Goal: Information Seeking & Learning: Find contact information

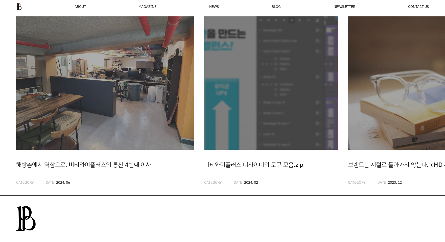
scroll to position [1426, 0]
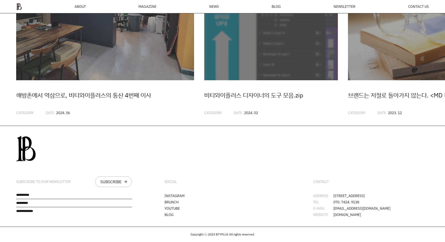
drag, startPoint x: 333, startPoint y: 193, endPoint x: 403, endPoint y: 193, distance: 70.4
click at [403, 194] on li "ADDRESS [STREET_ADDRESS]" at bounding box center [371, 196] width 116 height 4
click at [360, 190] on div "CONTACT ADDRESS [STREET_ADDRESS] TEL 070. 7424. 9138 E-MAIL [EMAIL_ADDRESS][DOM…" at bounding box center [371, 176] width 148 height 101
drag, startPoint x: 333, startPoint y: 193, endPoint x: 401, endPoint y: 194, distance: 67.7
click at [401, 194] on li "ADDRESS [STREET_ADDRESS]" at bounding box center [371, 196] width 116 height 4
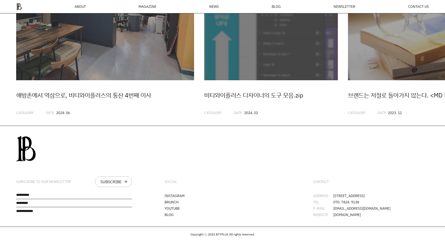
click at [401, 194] on li "ADDRESS [STREET_ADDRESS]" at bounding box center [371, 196] width 116 height 4
click at [402, 194] on li "ADDRESS [STREET_ADDRESS]" at bounding box center [371, 196] width 116 height 4
click at [321, 180] on div "CONTACT" at bounding box center [321, 182] width 16 height 4
click at [80, 6] on span "ABOUT" at bounding box center [79, 7] width 11 height 4
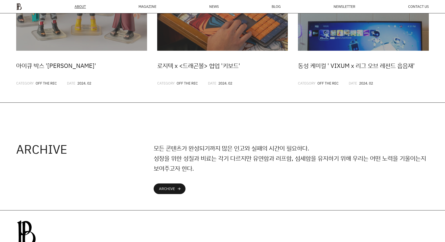
scroll to position [1087, 0]
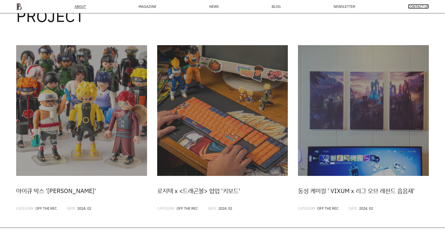
click at [417, 7] on span "CONTACT US" at bounding box center [418, 7] width 21 height 4
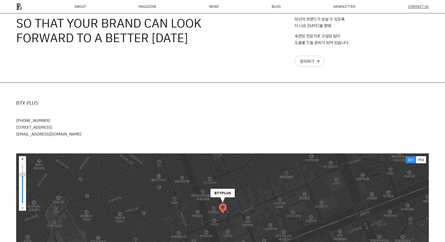
drag, startPoint x: 17, startPoint y: 127, endPoint x: 124, endPoint y: 126, distance: 106.6
click at [124, 126] on p "010-5474-5552 서울특별시 강남구 봉은사로30길 76 오피스B역삼 L1층 junghwan.park@btyplus.co.kr" at bounding box center [222, 127] width 412 height 20
click at [31, 119] on p "010-5474-5552 서울특별시 강남구 봉은사로30길 76 오피스B역삼 L1층 junghwan.park@btyplus.co.kr" at bounding box center [222, 127] width 412 height 20
drag, startPoint x: 49, startPoint y: 119, endPoint x: 19, endPoint y: 119, distance: 29.5
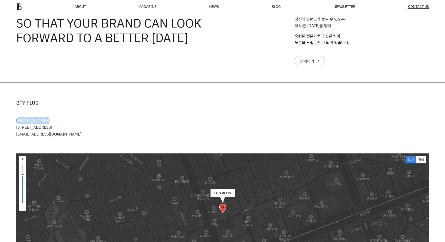
click at [19, 119] on p "010-5474-5552 서울특별시 강남구 봉은사로30길 76 오피스B역삼 L1층 junghwan.park@btyplus.co.kr" at bounding box center [222, 127] width 412 height 20
